Goal: Task Accomplishment & Management: Use online tool/utility

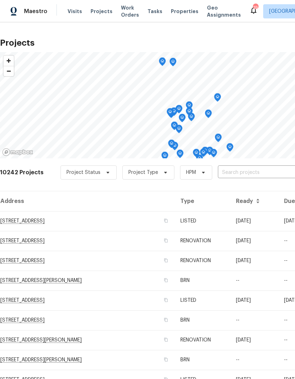
click at [238, 175] on input "text" at bounding box center [258, 172] width 81 height 11
type input "5680"
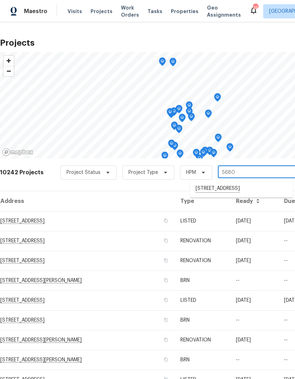
click at [227, 189] on li "[STREET_ADDRESS]" at bounding box center [241, 189] width 103 height 12
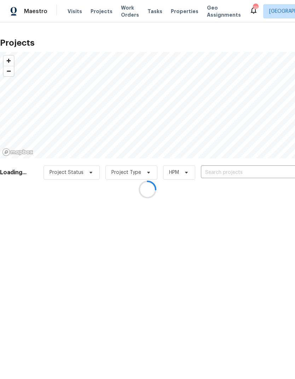
type input "[STREET_ADDRESS]"
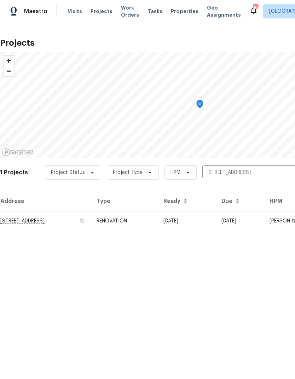
click at [158, 225] on td "RENOVATION" at bounding box center [124, 221] width 67 height 20
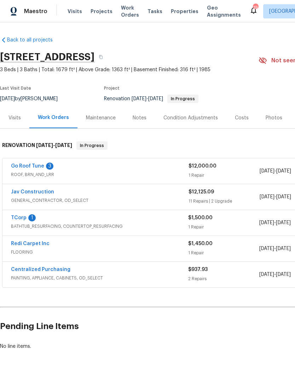
click at [37, 189] on link "Jav Construction" at bounding box center [32, 191] width 43 height 5
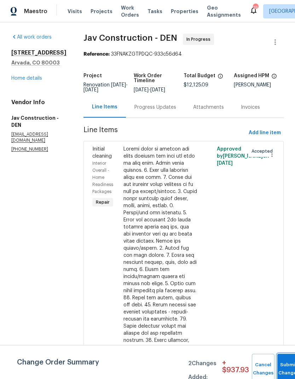
click at [285, 364] on button "Submit Changes" at bounding box center [289, 369] width 23 height 30
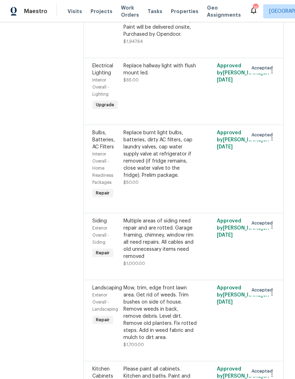
scroll to position [838, 0]
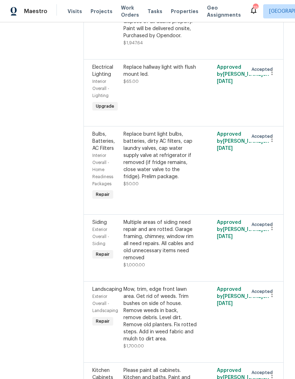
click at [176, 219] on div "Multiple areas of siding need repair and are rotted. Garage framing, chimney, w…" at bounding box center [161, 240] width 74 height 42
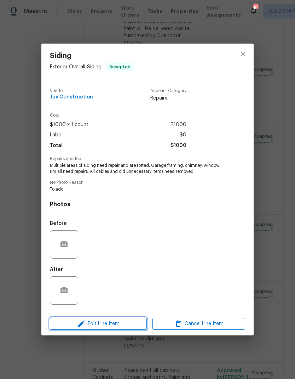
click at [121, 325] on span "Edit Line Item" at bounding box center [98, 323] width 93 height 9
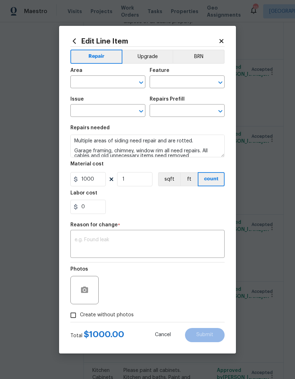
type input "Exterior Overall"
type input "Siding"
type input "Add a Task $1.00"
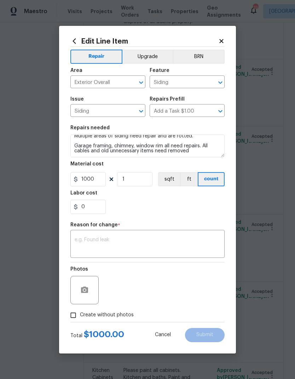
scroll to position [5, 0]
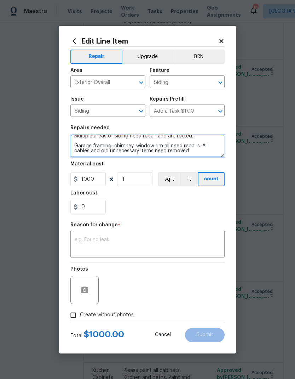
click at [200, 152] on textarea "Multiple areas of siding need repair and are rotted. Garage framing, chimney, w…" at bounding box center [147, 146] width 154 height 23
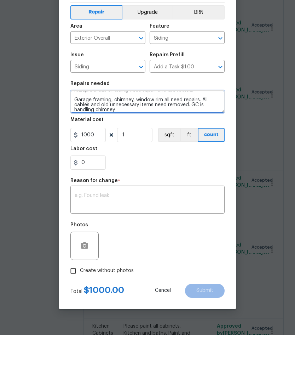
type textarea "Multiple areas of siding need repair and are rotted. Garage framing, chimney, w…"
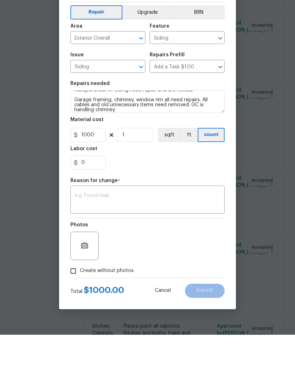
click at [141, 237] on textarea at bounding box center [148, 244] width 146 height 15
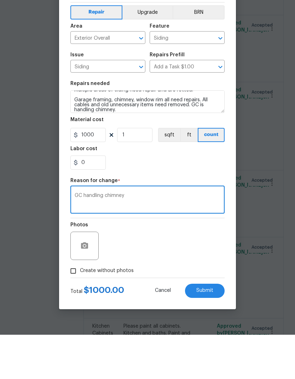
type textarea "GC handling chimney"
click at [102, 172] on input "1000" at bounding box center [87, 179] width 35 height 14
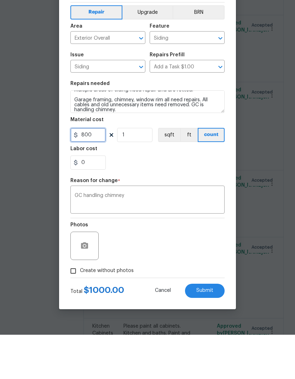
type input "800"
click at [194, 200] on div "0" at bounding box center [147, 207] width 154 height 14
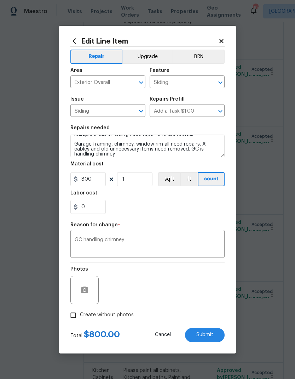
click at [71, 319] on input "Create without photos" at bounding box center [73, 314] width 13 height 13
checkbox input "true"
click at [209, 335] on span "Submit" at bounding box center [205, 334] width 17 height 5
type textarea "Multiple areas of siding need repair and are rotted. Garage framing, chimney, w…"
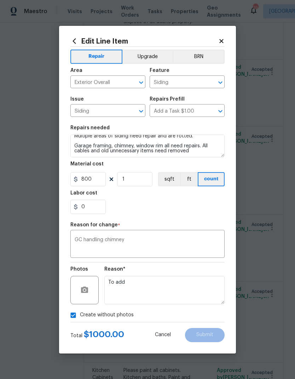
type input "1000"
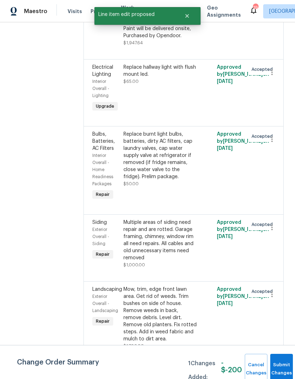
scroll to position [0, 0]
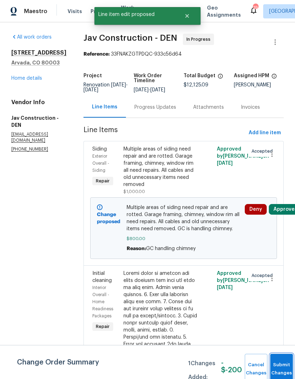
click at [278, 366] on button "Submit Changes" at bounding box center [282, 369] width 23 height 30
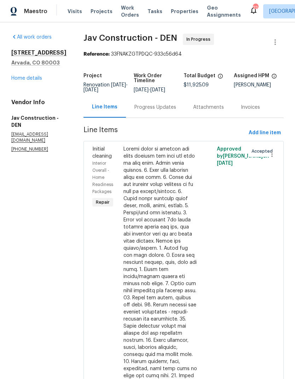
click at [23, 80] on link "Home details" at bounding box center [26, 78] width 31 height 5
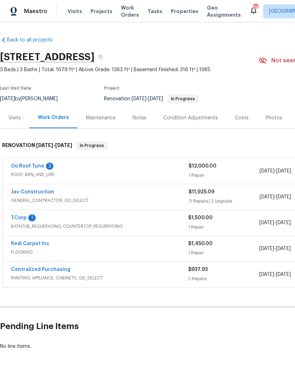
click at [27, 168] on link "Go Roof Tune" at bounding box center [27, 166] width 33 height 5
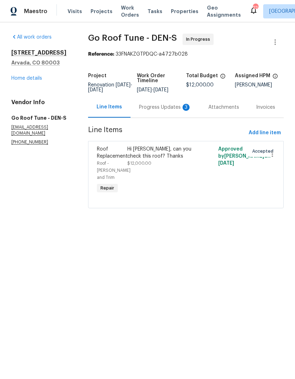
click at [173, 160] on div "Hi Dave, can you check this roof? Thanks" at bounding box center [163, 153] width 72 height 14
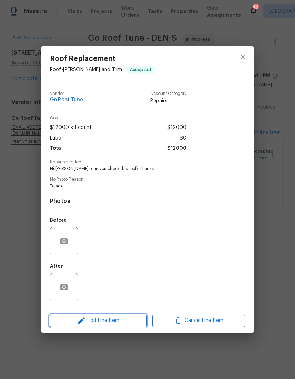
click at [128, 322] on span "Edit Line Item" at bounding box center [98, 320] width 93 height 9
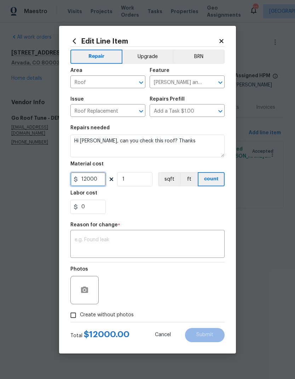
click at [104, 185] on input "12000" at bounding box center [87, 179] width 35 height 14
type input "14185"
click at [169, 206] on div "0" at bounding box center [147, 207] width 154 height 14
click at [158, 242] on textarea at bounding box center [148, 244] width 146 height 15
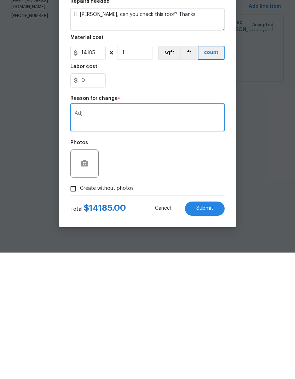
type textarea "Adj"
click at [213, 332] on span "Submit" at bounding box center [205, 334] width 17 height 5
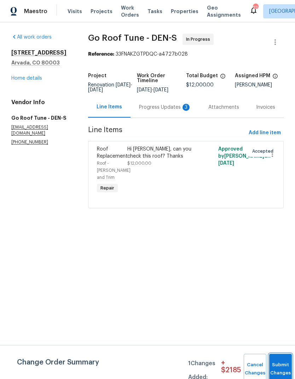
click at [274, 367] on button "Submit Changes" at bounding box center [280, 369] width 23 height 30
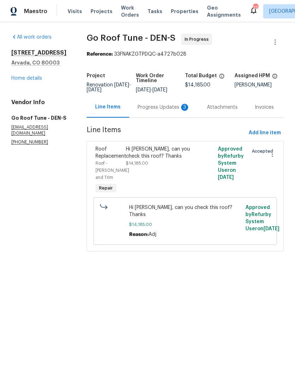
click at [26, 80] on link "Home details" at bounding box center [26, 78] width 31 height 5
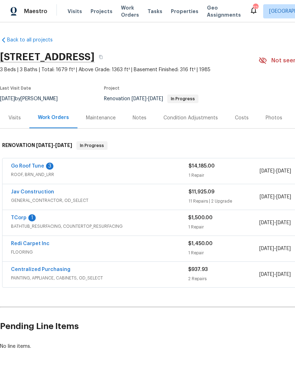
click at [236, 121] on div "Costs" at bounding box center [242, 117] width 14 height 7
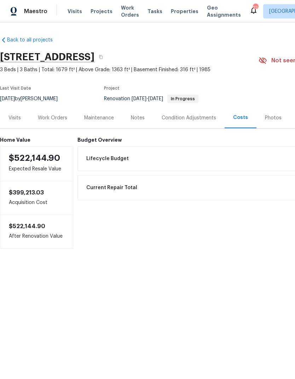
click at [51, 118] on div "Work Orders" at bounding box center [52, 117] width 29 height 7
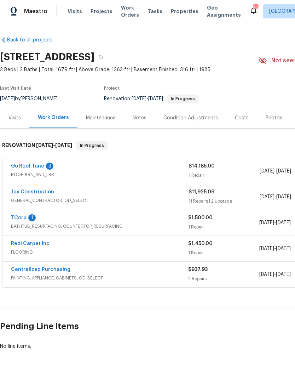
click at [199, 119] on div "Condition Adjustments" at bounding box center [191, 117] width 55 height 7
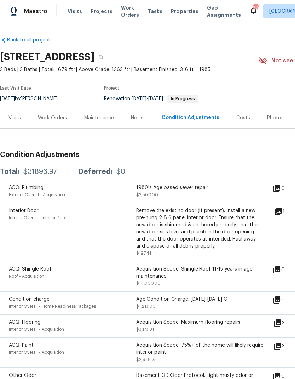
click at [49, 114] on div "Work Orders" at bounding box center [52, 117] width 29 height 7
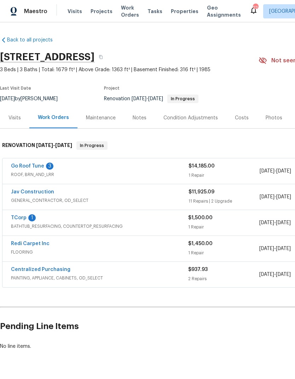
scroll to position [19, 0]
click at [27, 189] on link "Jav Construction" at bounding box center [32, 191] width 43 height 5
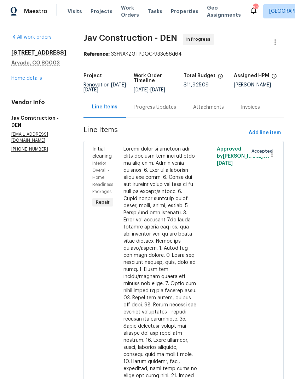
click at [30, 76] on link "Home details" at bounding box center [26, 78] width 31 height 5
